Goal: Transaction & Acquisition: Purchase product/service

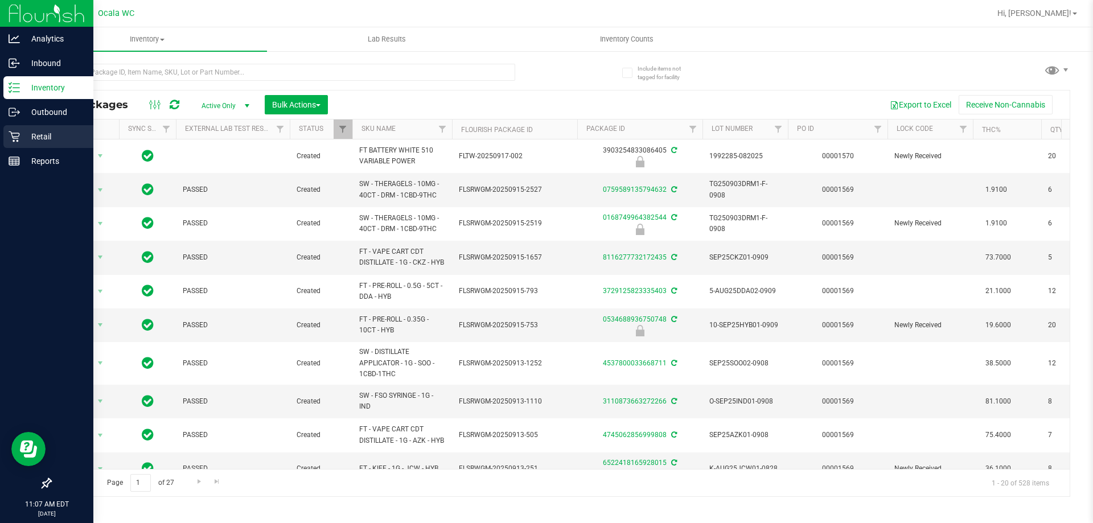
click at [18, 140] on icon at bounding box center [14, 137] width 11 height 11
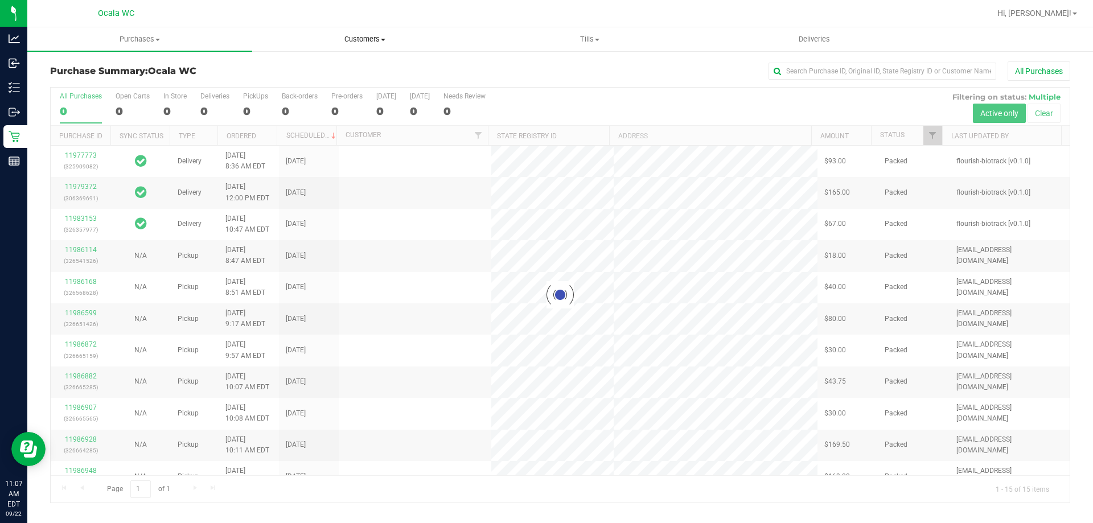
click at [348, 41] on span "Customers" at bounding box center [365, 39] width 224 height 10
click at [310, 67] on span "All customers" at bounding box center [293, 69] width 82 height 10
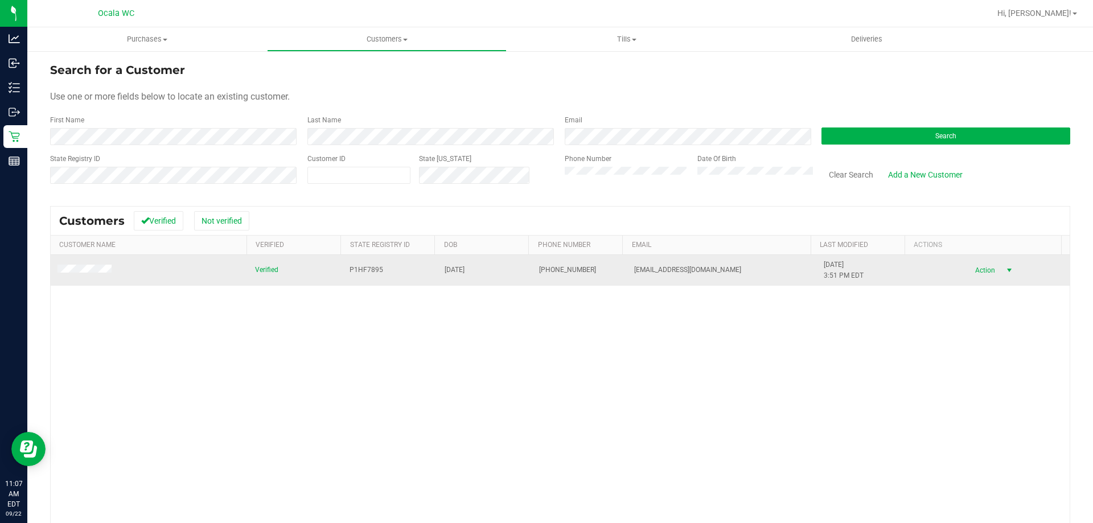
click at [981, 271] on span "Action" at bounding box center [983, 271] width 37 height 16
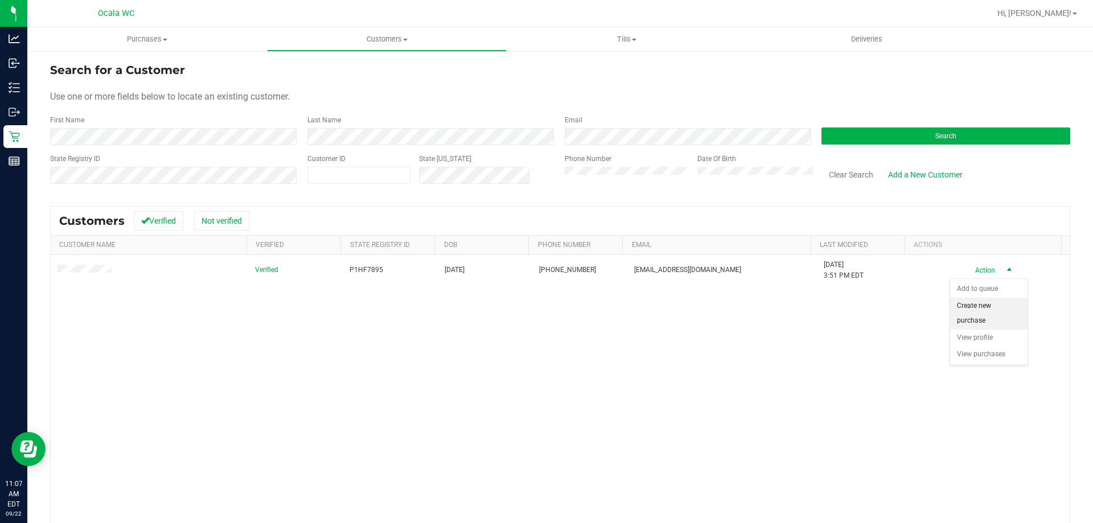
click at [984, 317] on li "Create new purchase" at bounding box center [988, 313] width 77 height 31
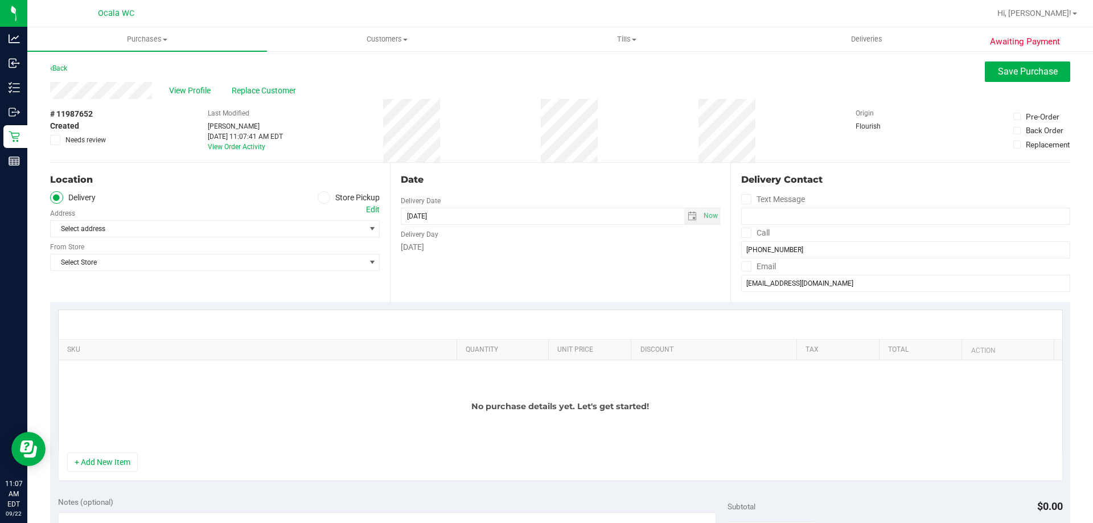
click at [325, 199] on span at bounding box center [324, 197] width 13 height 13
click at [0, 0] on input "Store Pickup" at bounding box center [0, 0] width 0 height 0
click at [247, 228] on span "Select Store" at bounding box center [208, 229] width 314 height 16
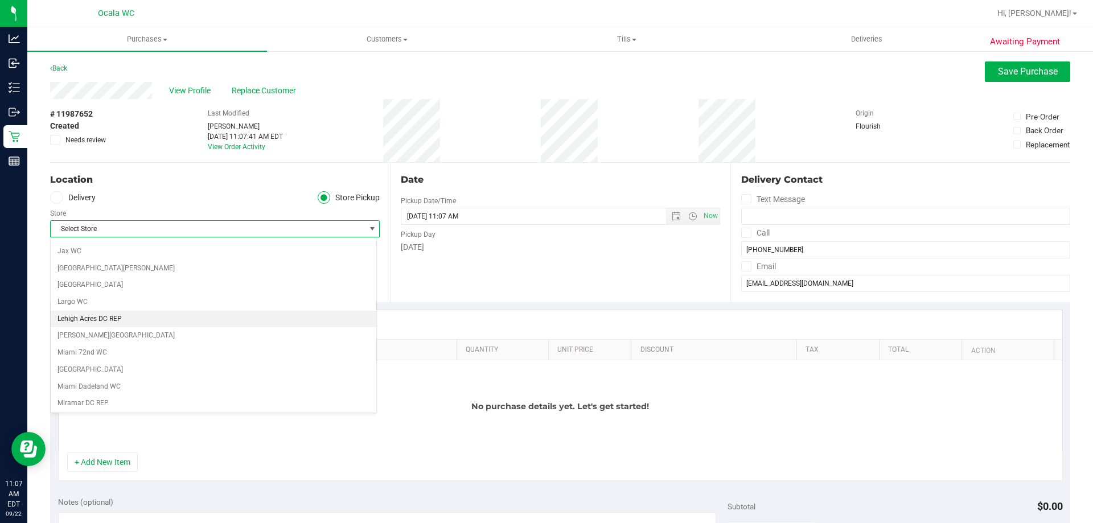
scroll to position [399, 0]
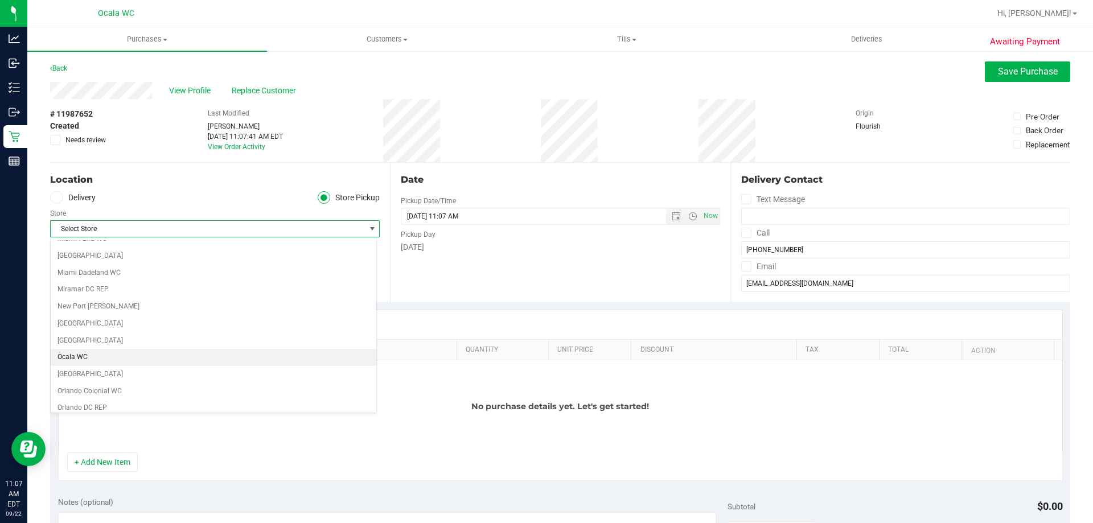
click at [165, 363] on li "Ocala WC" at bounding box center [214, 357] width 326 height 17
click at [244, 278] on div "Location Delivery Store Pickup Store Ocala WC Select Store Bonita Springs WC Bo…" at bounding box center [220, 233] width 340 height 140
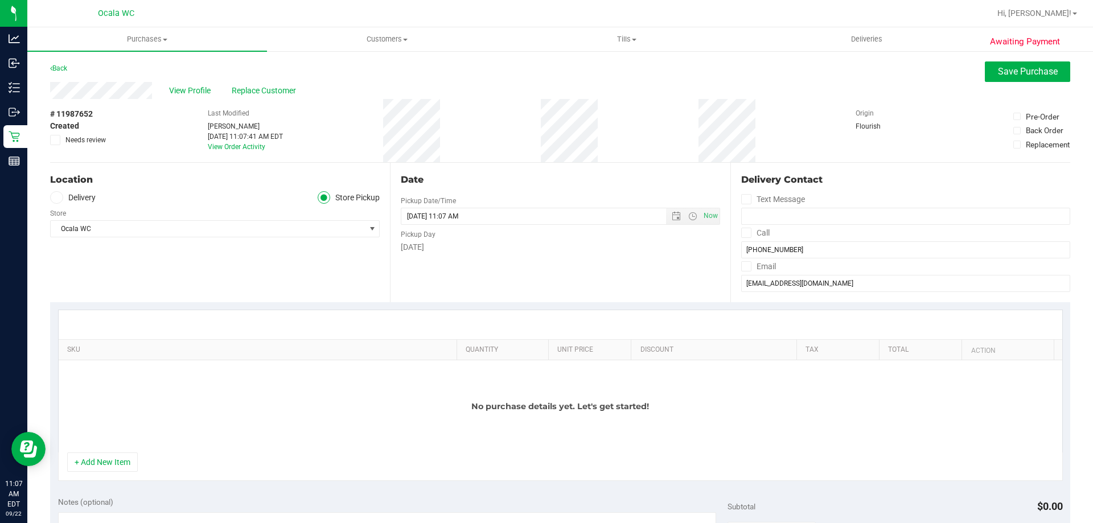
scroll to position [114, 0]
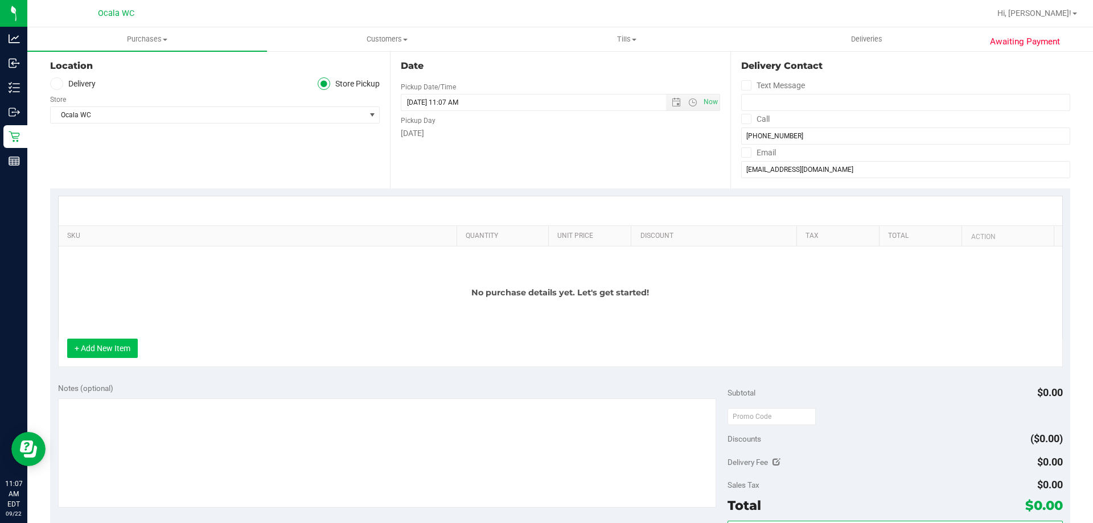
click at [125, 346] on button "+ Add New Item" at bounding box center [102, 348] width 71 height 19
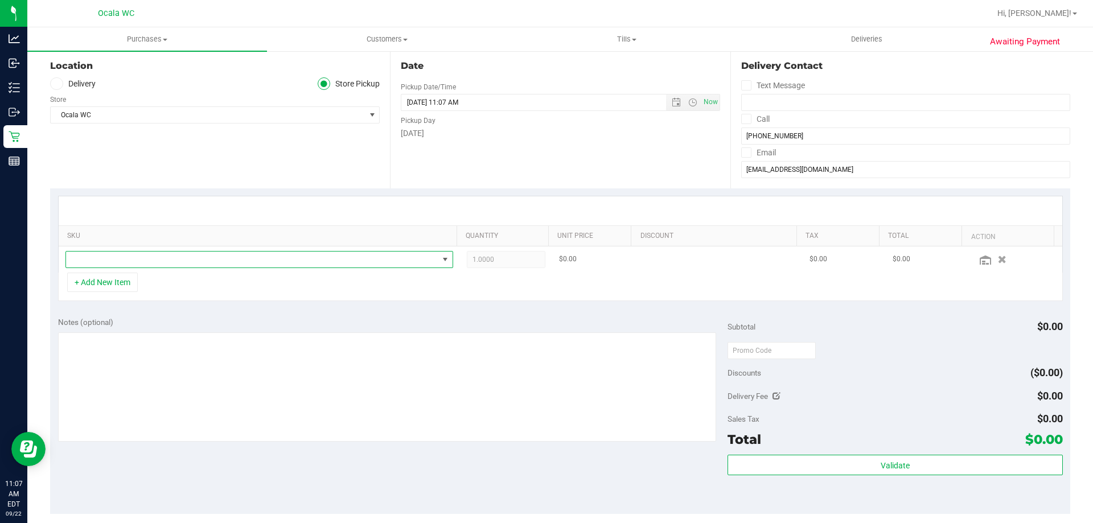
click at [168, 259] on span "NO DATA FOUND" at bounding box center [252, 260] width 372 height 16
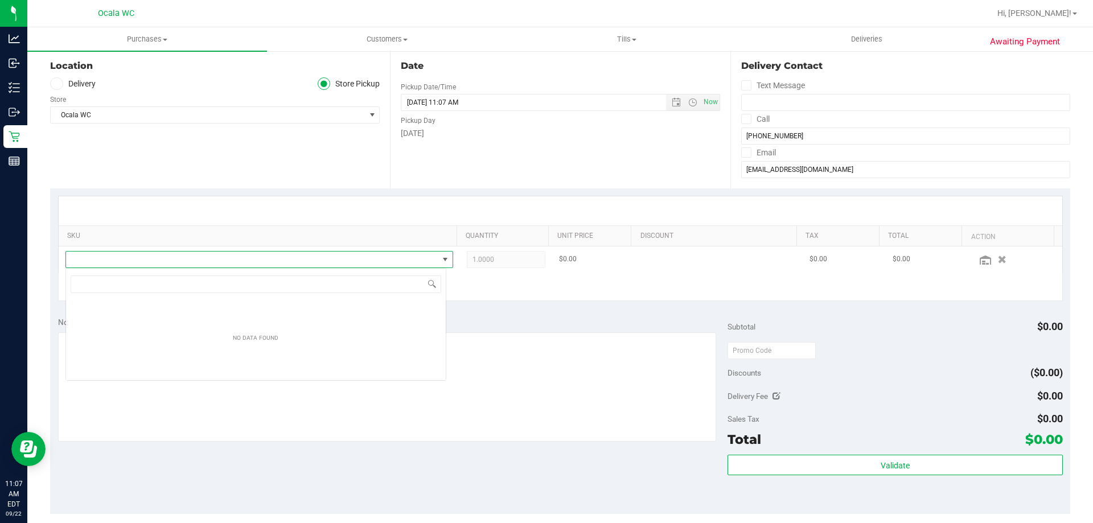
scroll to position [17, 381]
click at [168, 259] on span "NO DATA FOUND" at bounding box center [252, 260] width 372 height 16
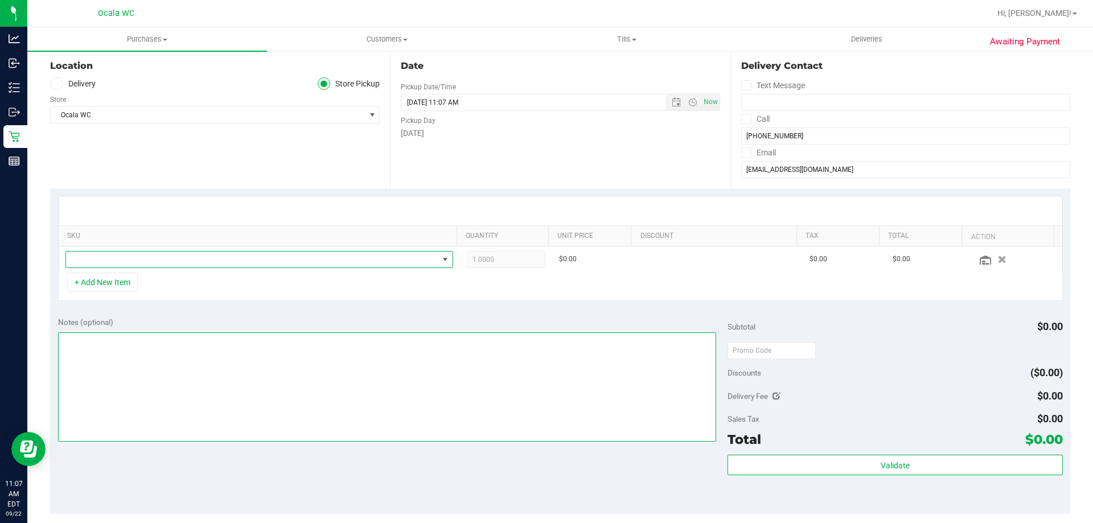
click at [511, 420] on textarea at bounding box center [387, 387] width 659 height 109
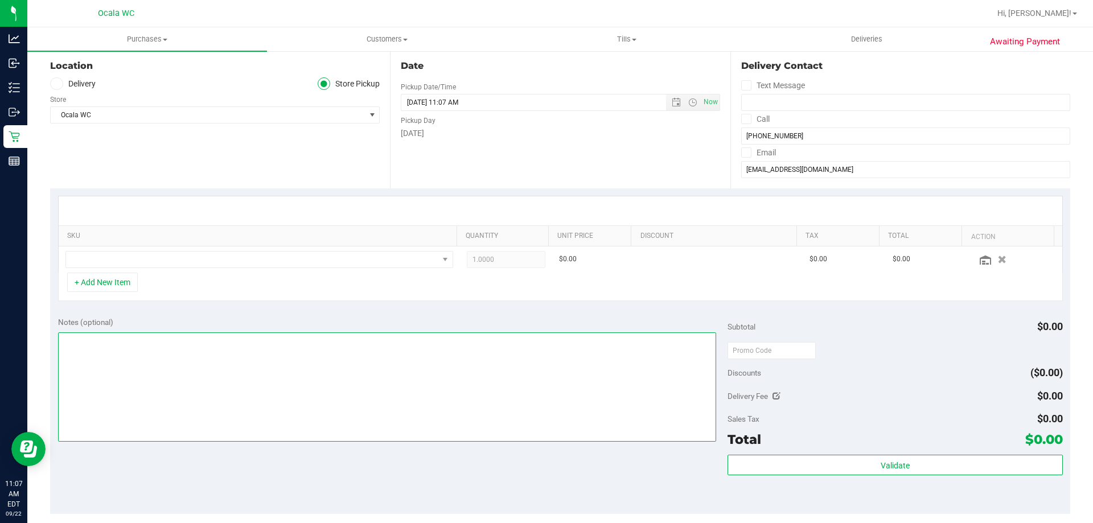
scroll to position [0, 0]
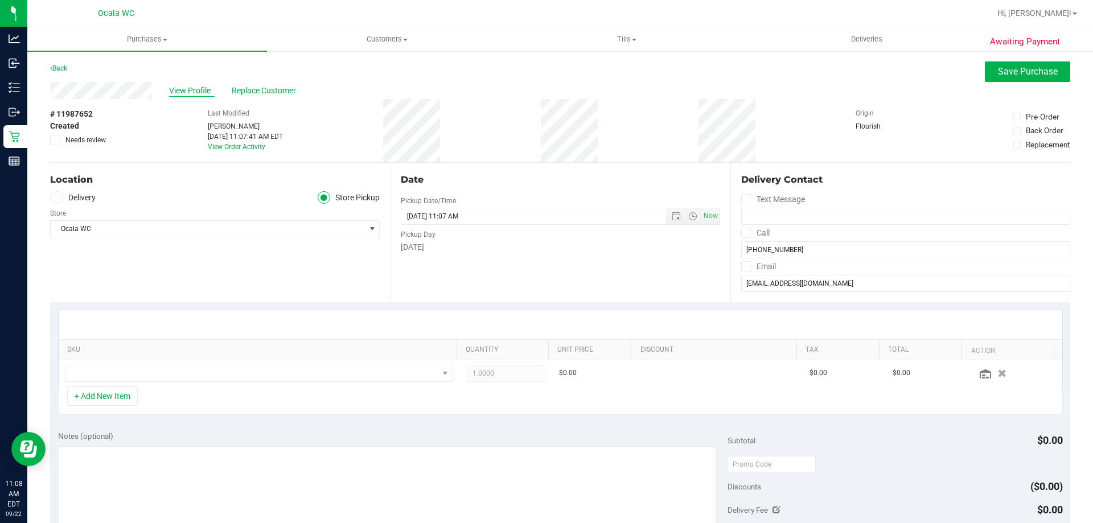
click at [191, 90] on span "View Profile" at bounding box center [192, 91] width 46 height 12
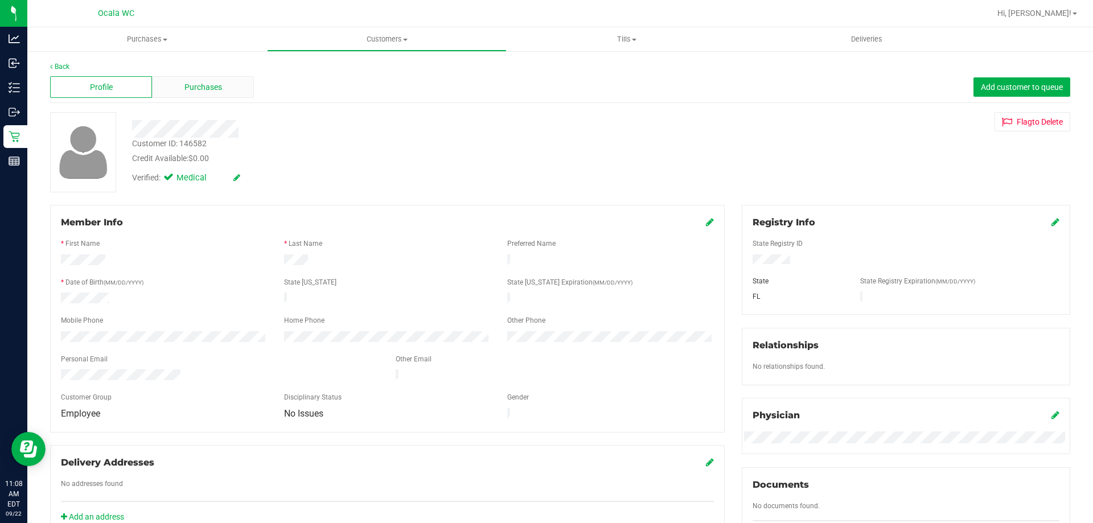
click at [166, 82] on div "Purchases" at bounding box center [203, 87] width 102 height 22
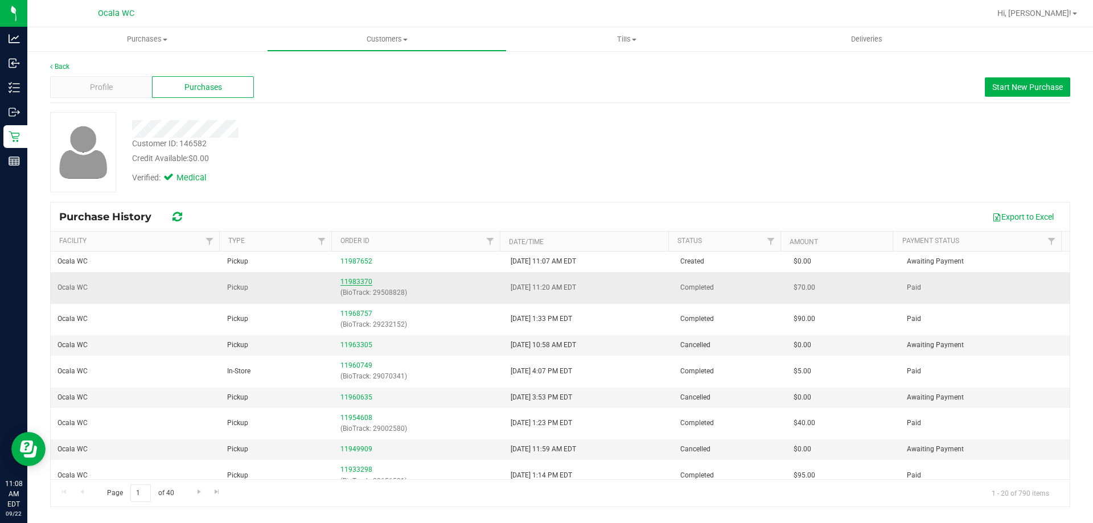
click at [355, 286] on link "11983370" at bounding box center [357, 282] width 32 height 8
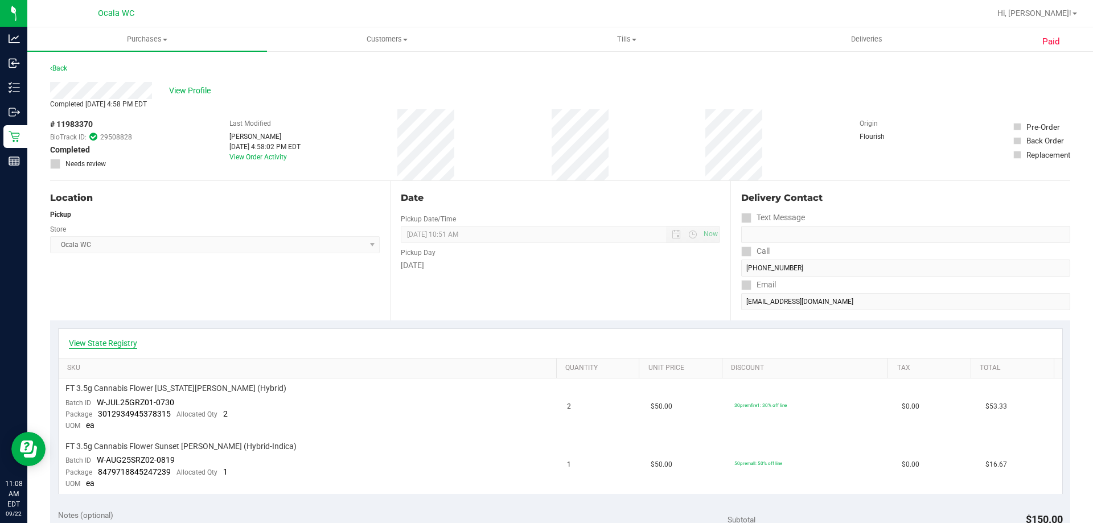
click at [129, 339] on link "View State Registry" at bounding box center [103, 343] width 68 height 11
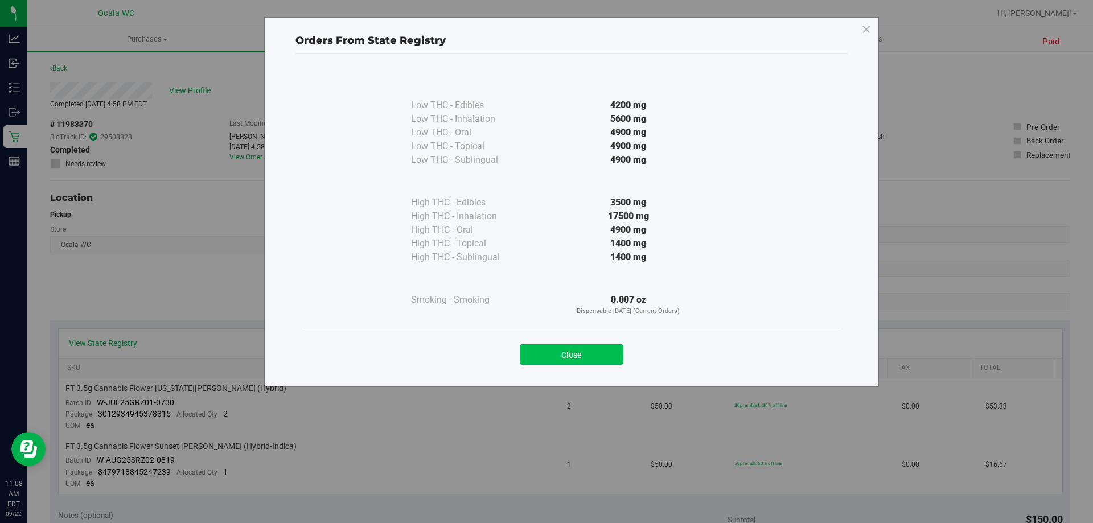
click at [544, 349] on button "Close" at bounding box center [572, 355] width 104 height 21
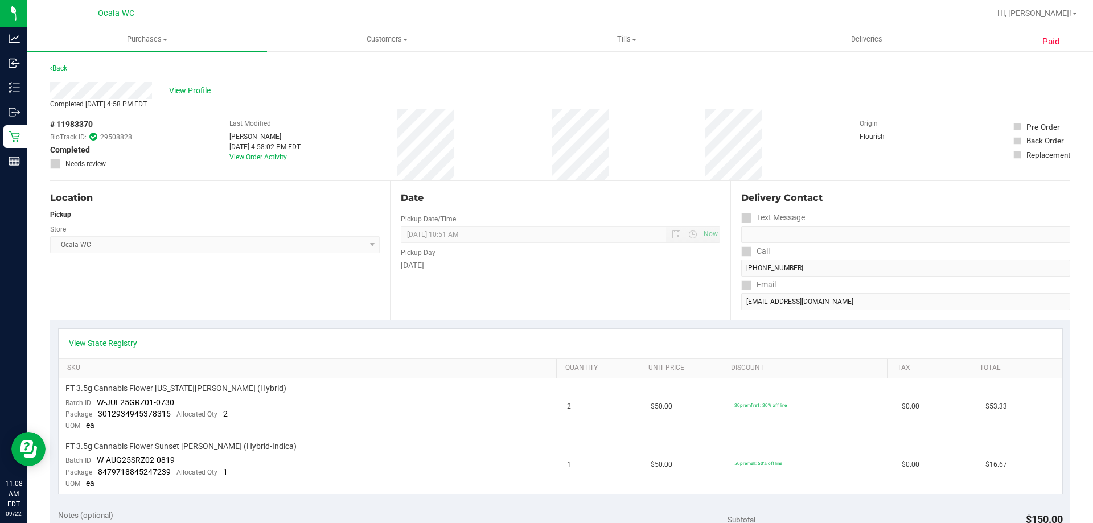
click at [1054, 69] on div "Back" at bounding box center [560, 72] width 1021 height 21
click at [840, 138] on div "# 11983370 BioTrack ID: 29508828 Completed Needs review Last Modified Christal …" at bounding box center [560, 144] width 1021 height 71
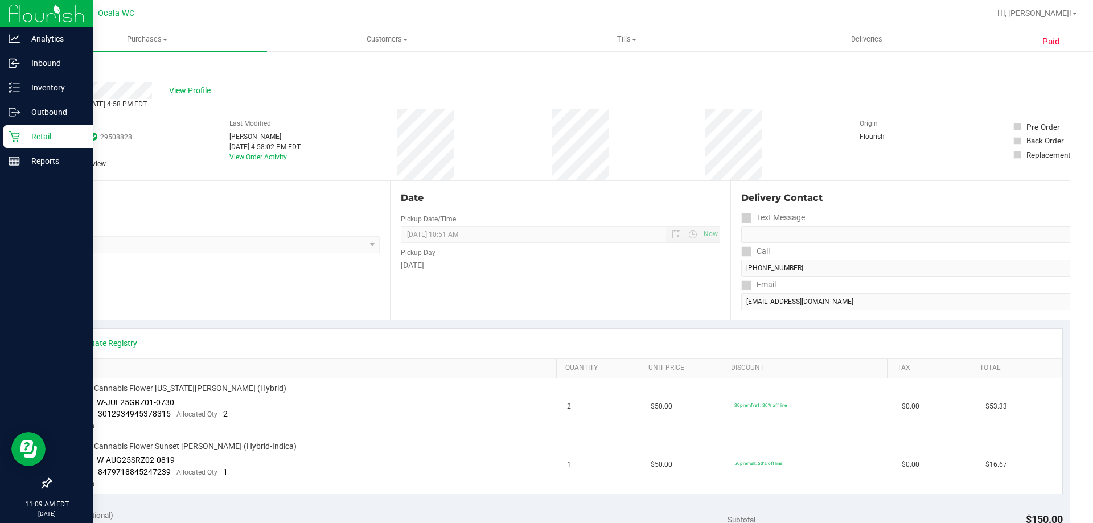
click at [9, 133] on icon at bounding box center [14, 136] width 11 height 11
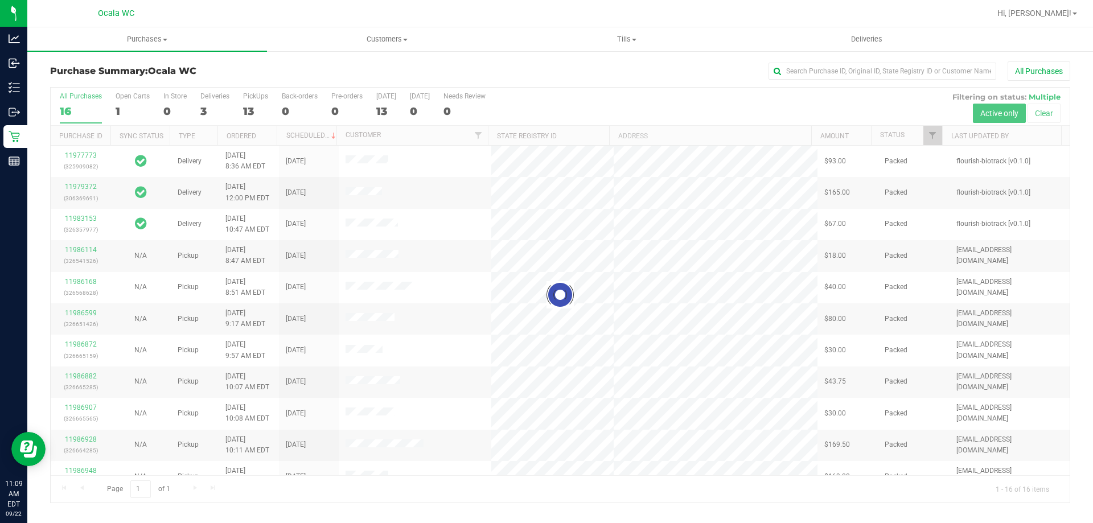
click at [125, 112] on div at bounding box center [560, 295] width 1019 height 415
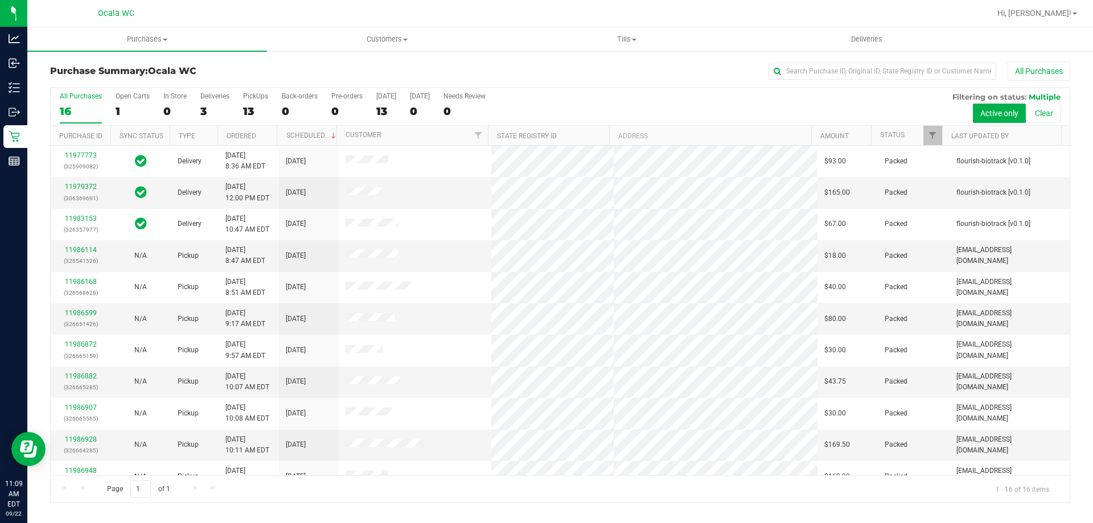
click at [125, 112] on div "1" at bounding box center [133, 111] width 34 height 13
click at [0, 0] on input "Open Carts 1" at bounding box center [0, 0] width 0 height 0
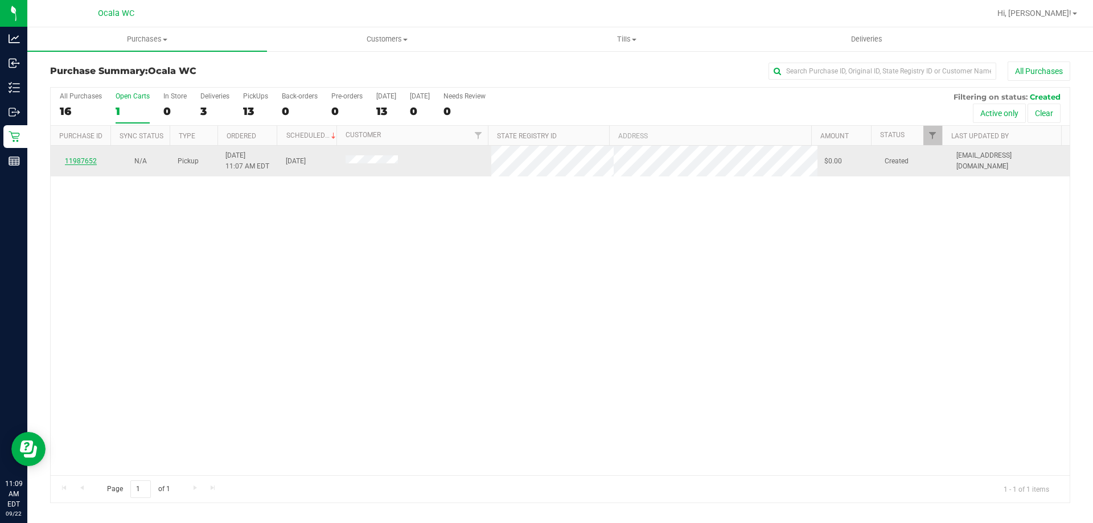
click at [75, 160] on link "11987652" at bounding box center [81, 161] width 32 height 8
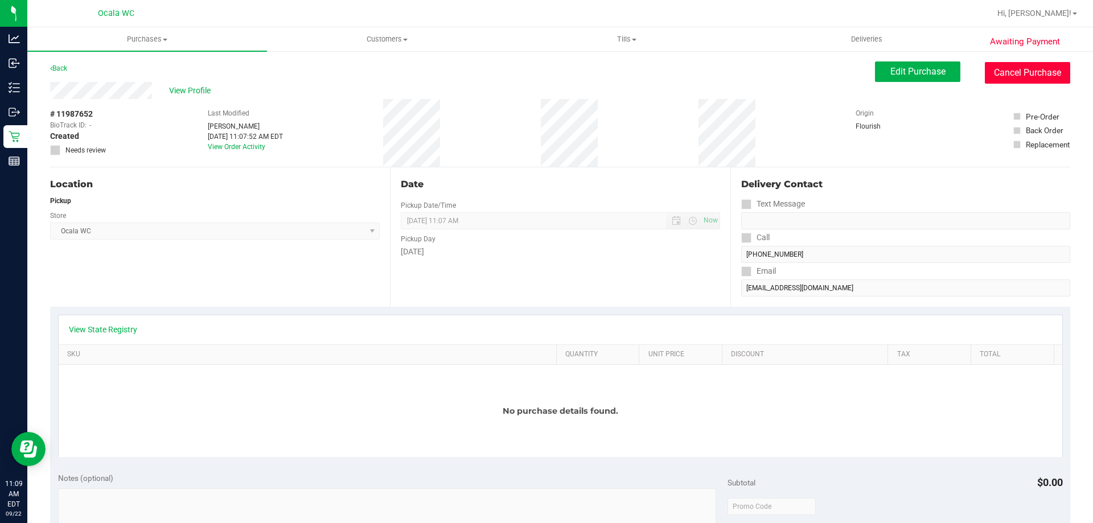
click at [1044, 74] on button "Cancel Purchase" at bounding box center [1027, 73] width 85 height 22
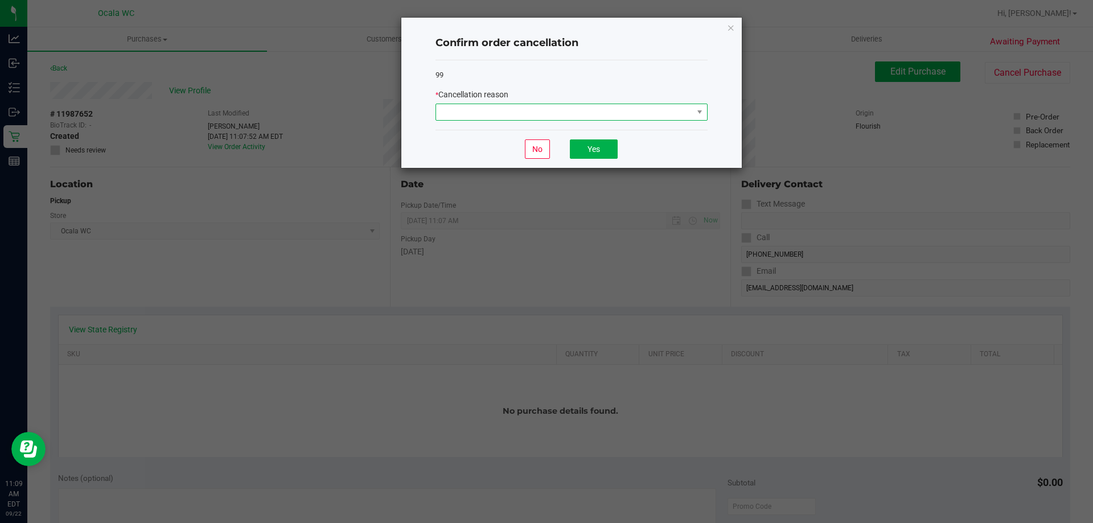
click at [495, 109] on span at bounding box center [564, 112] width 257 height 16
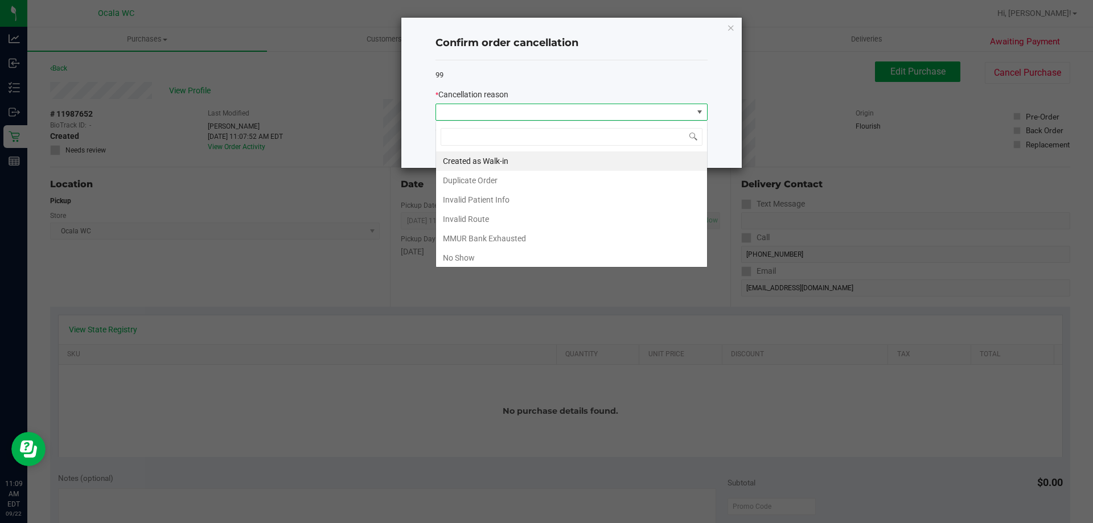
scroll to position [17, 272]
click at [498, 237] on li "MMUR Bank Exhausted" at bounding box center [571, 238] width 271 height 19
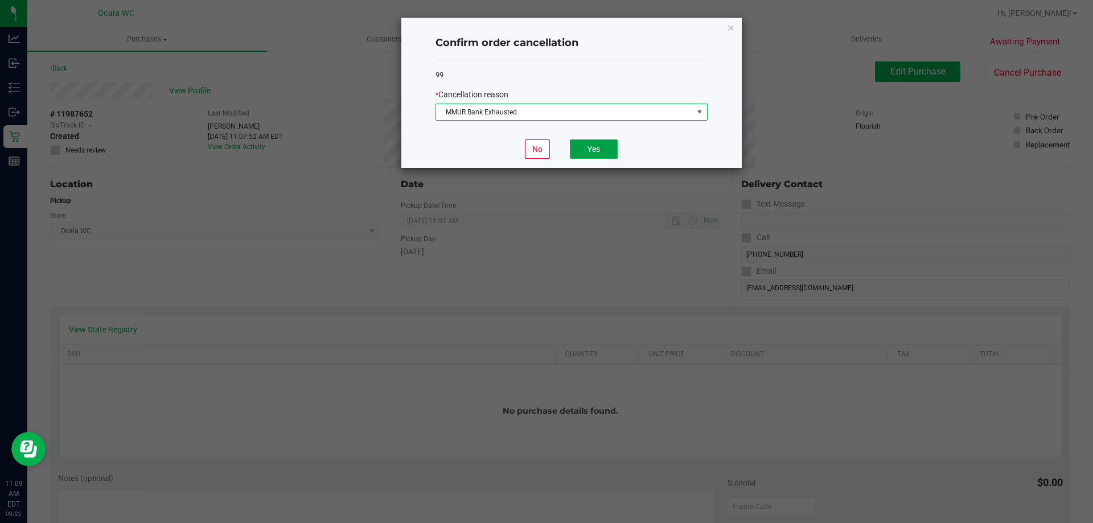
click at [597, 148] on button "Yes" at bounding box center [594, 149] width 48 height 19
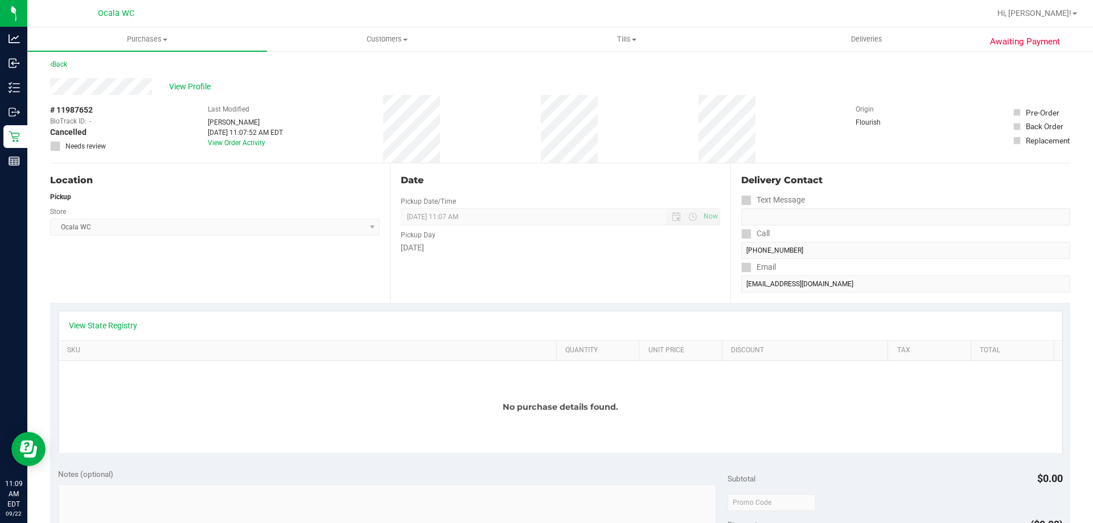
scroll to position [0, 0]
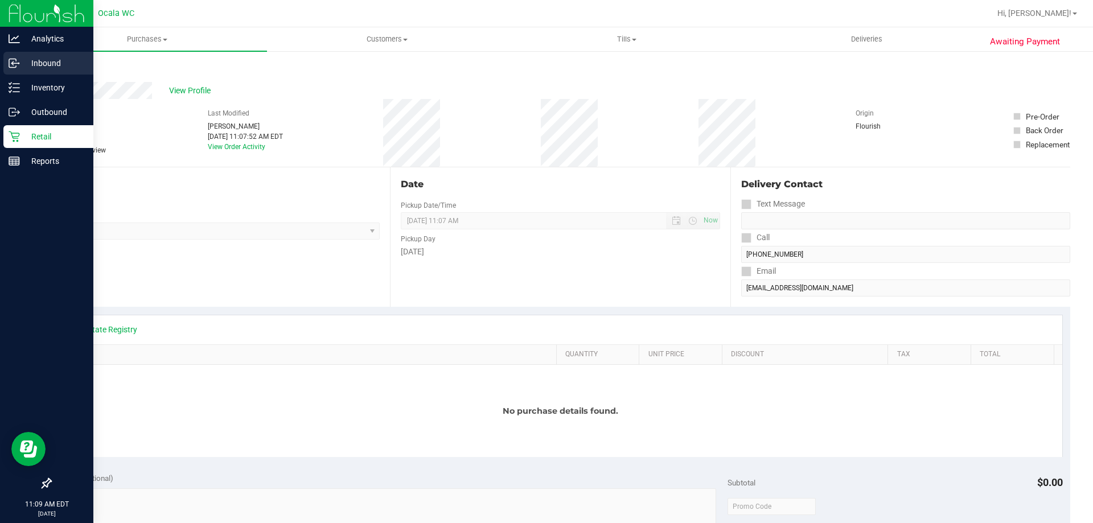
click at [23, 61] on p "Inbound" at bounding box center [54, 63] width 68 height 14
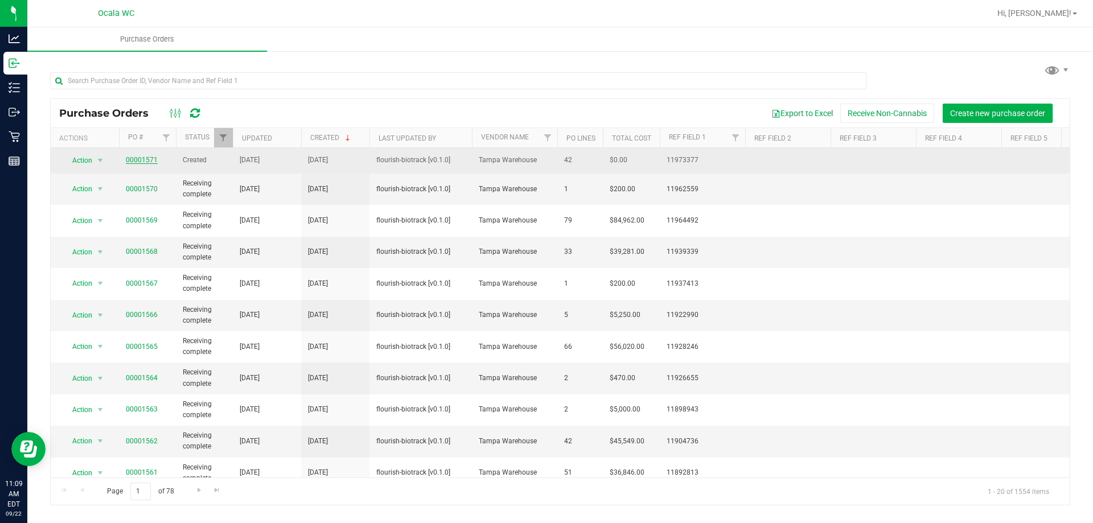
click at [144, 159] on link "00001571" at bounding box center [142, 160] width 32 height 8
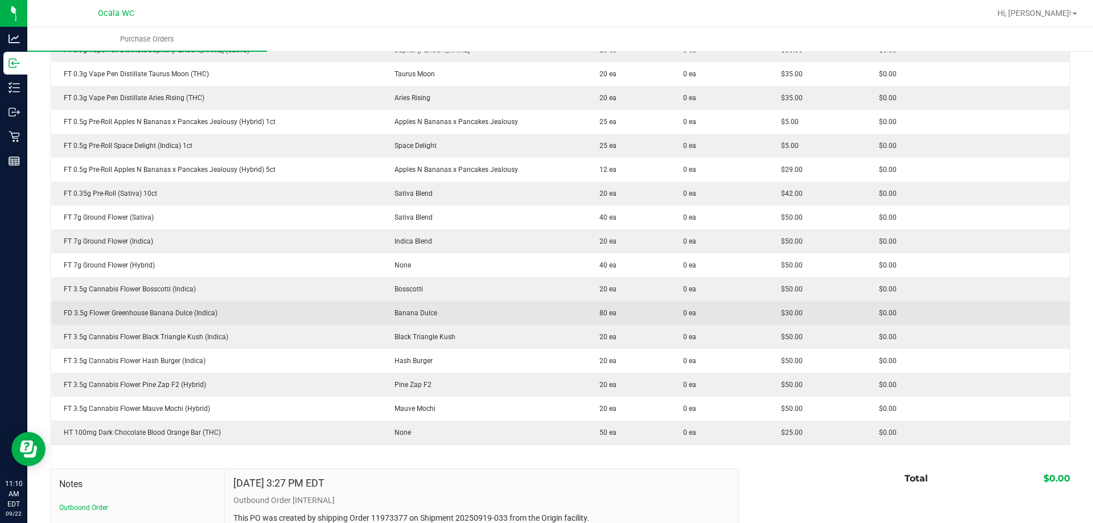
scroll to position [854, 0]
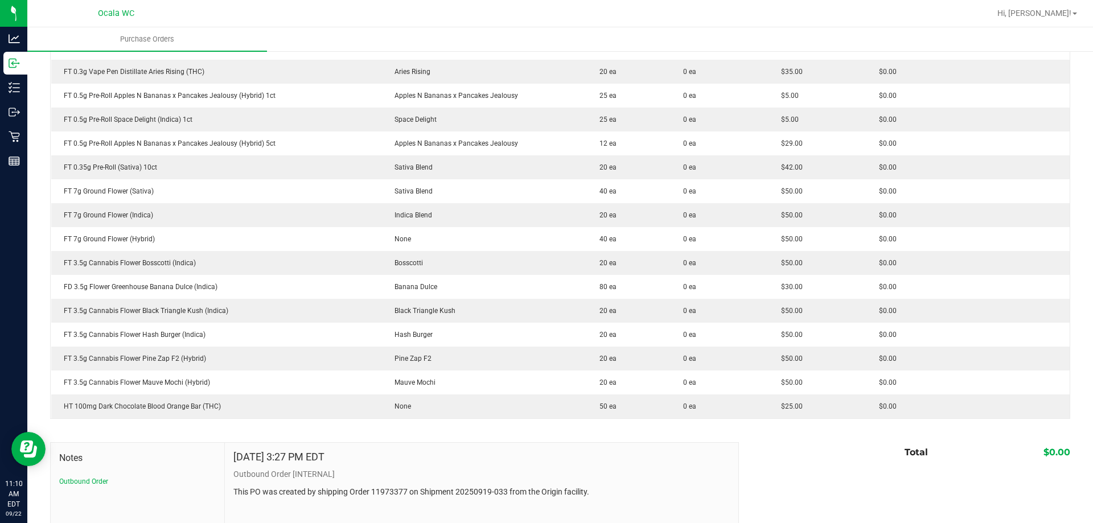
click at [637, 459] on div "Sep 19, 2025 3:27 PM EDT" at bounding box center [481, 460] width 497 height 17
